Goal: Obtain resource: Download file/media

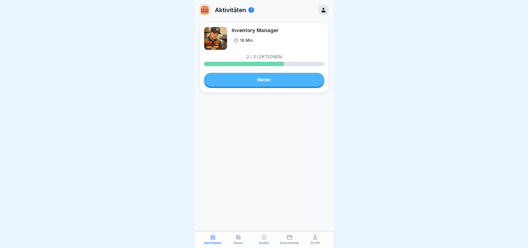
click at [291, 239] on icon at bounding box center [289, 238] width 5 height 4
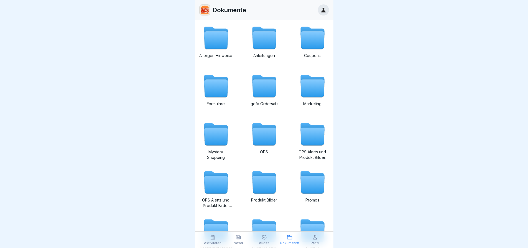
click at [216, 145] on icon at bounding box center [216, 137] width 24 height 18
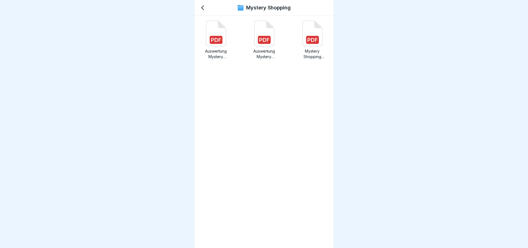
click at [216, 53] on p "Auswertung Mystery Shopping Q2 2025.pdf" at bounding box center [215, 54] width 33 height 11
click at [203, 7] on icon at bounding box center [202, 7] width 7 height 7
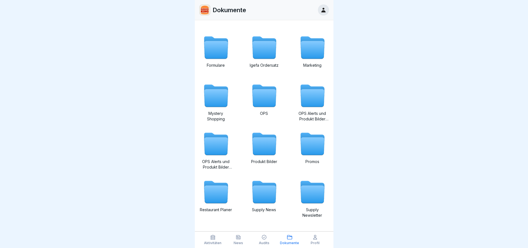
scroll to position [4, 0]
click at [217, 194] on icon at bounding box center [216, 195] width 24 height 18
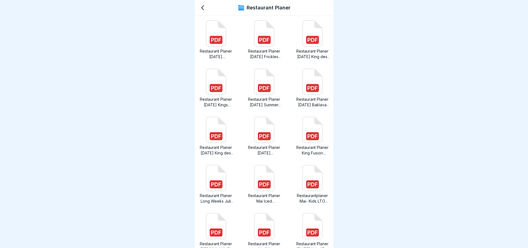
click at [204, 10] on icon at bounding box center [203, 8] width 2 height 4
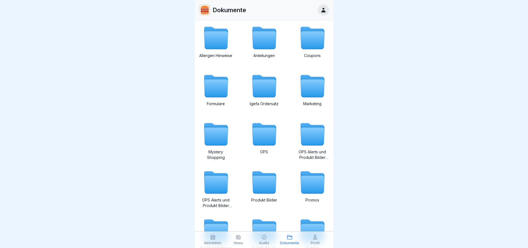
click at [217, 98] on icon at bounding box center [216, 86] width 27 height 27
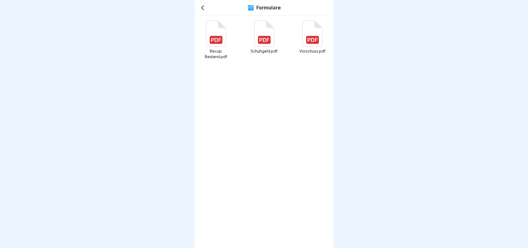
click at [206, 9] on icon at bounding box center [202, 7] width 7 height 7
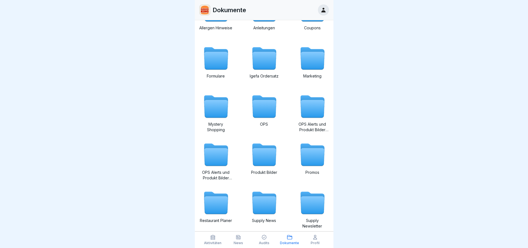
scroll to position [39, 0]
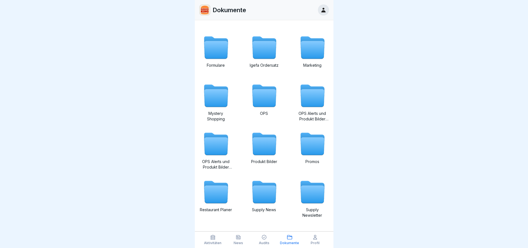
click at [310, 146] on icon at bounding box center [312, 147] width 24 height 18
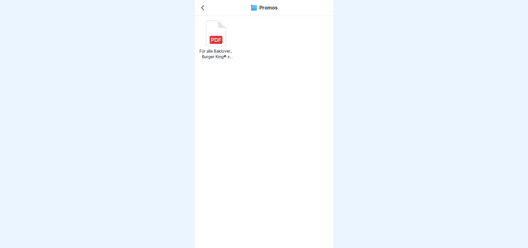
click at [201, 7] on icon at bounding box center [202, 7] width 7 height 7
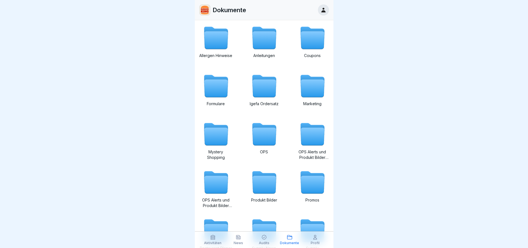
click at [304, 93] on icon at bounding box center [312, 89] width 24 height 18
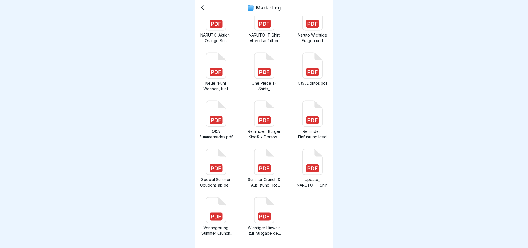
scroll to position [585, 0]
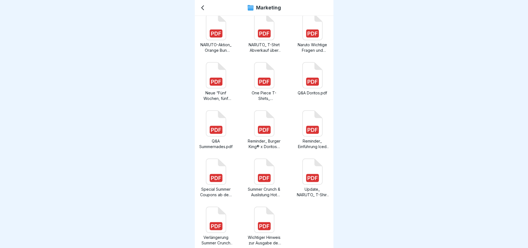
click at [302, 169] on icon at bounding box center [312, 172] width 20 height 26
